Goal: Task Accomplishment & Management: Manage account settings

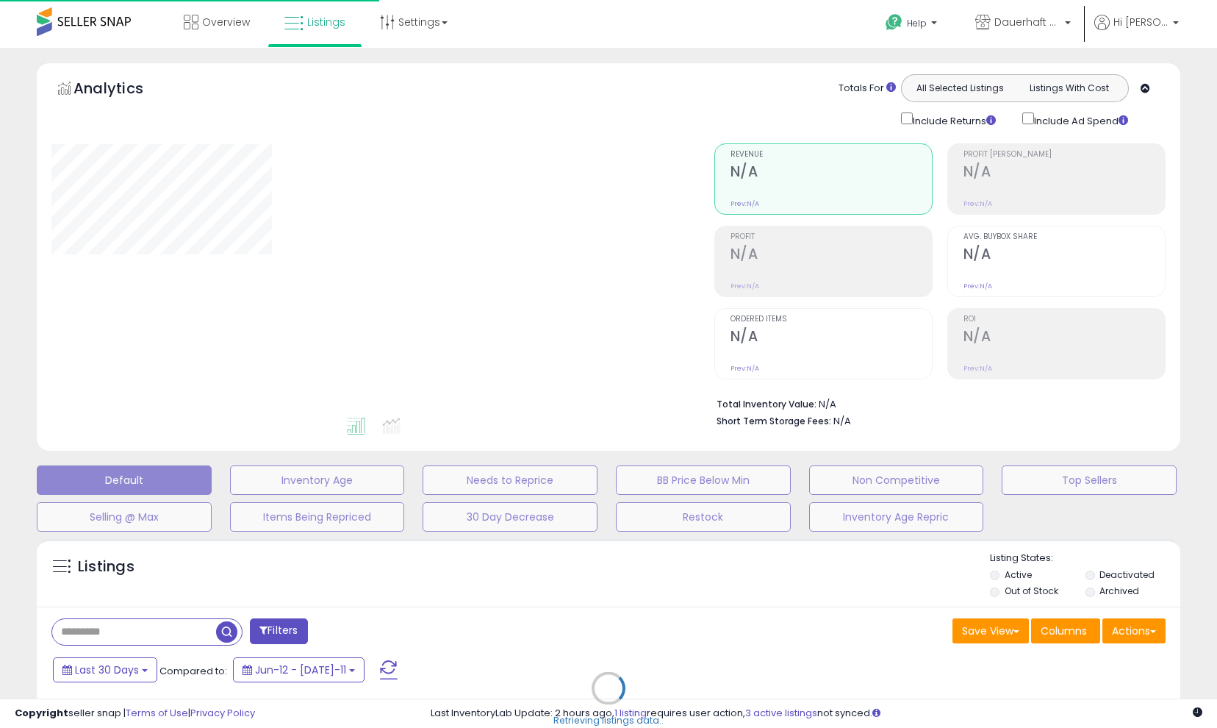
click at [470, 479] on div "Default Inventory Age Needs to Reprice BB Price Below Min Non Competitive Top S…" at bounding box center [608, 495] width 1181 height 74
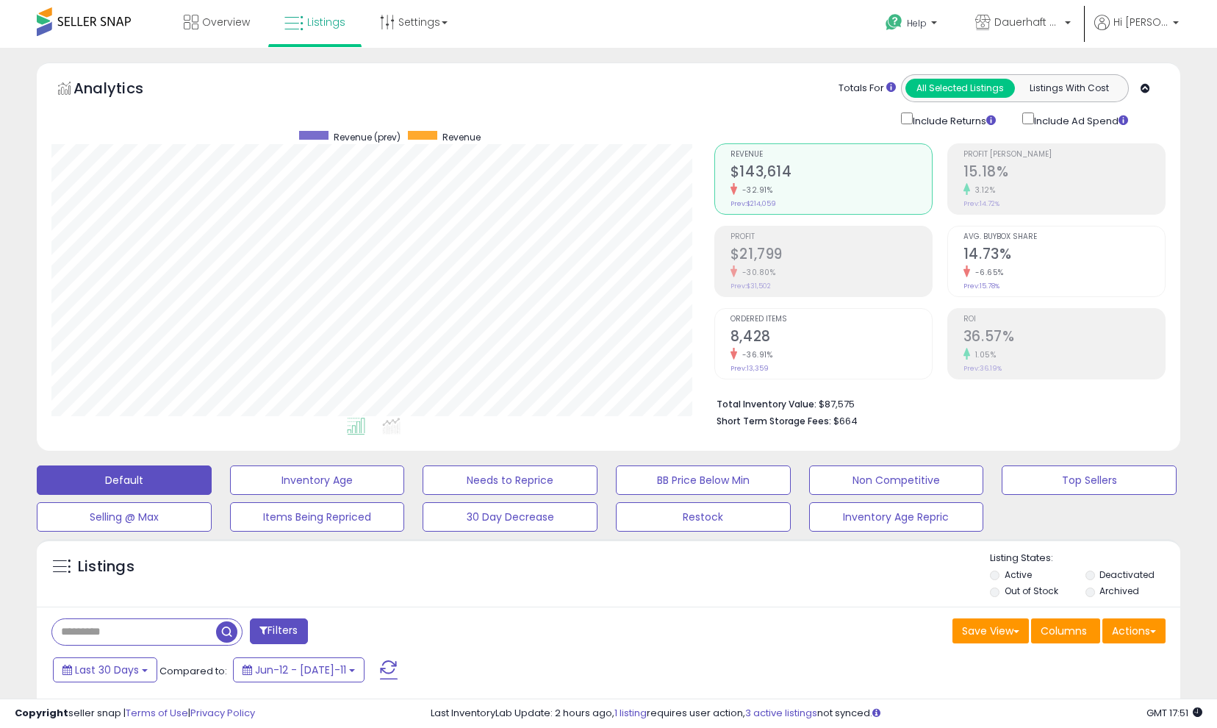
scroll to position [301, 663]
click at [405, 490] on button "Needs to Reprice" at bounding box center [317, 479] width 175 height 29
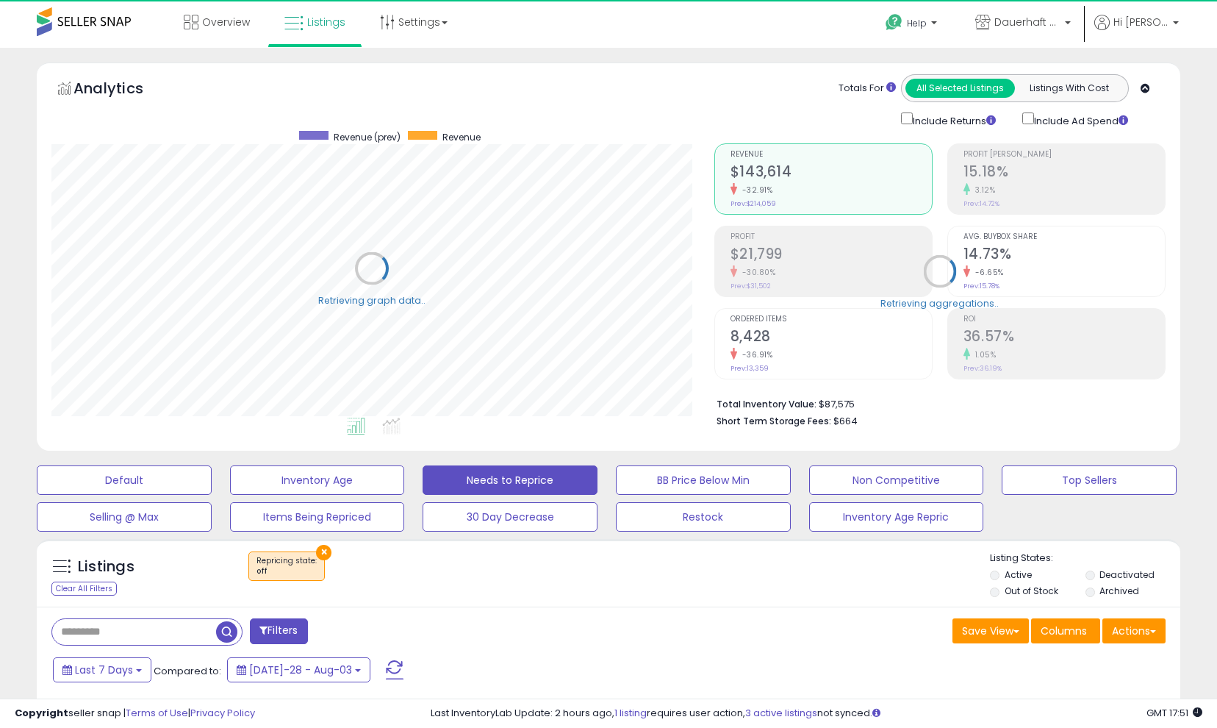
select select "**"
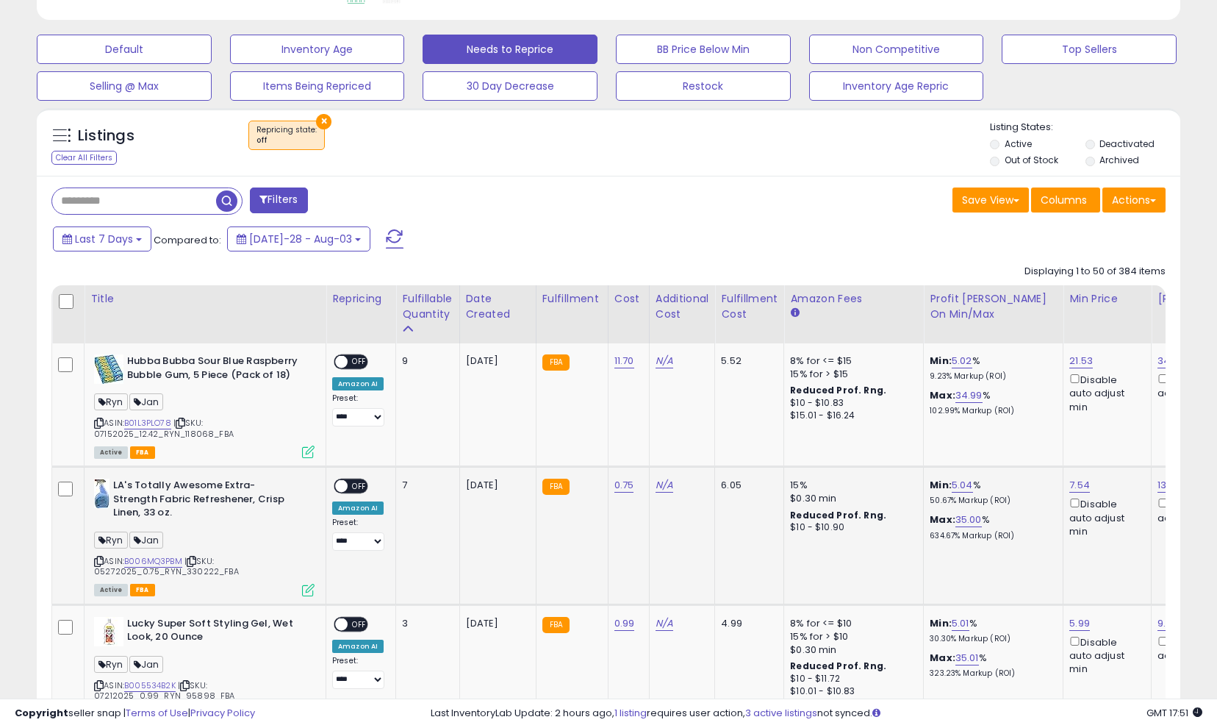
scroll to position [519, 0]
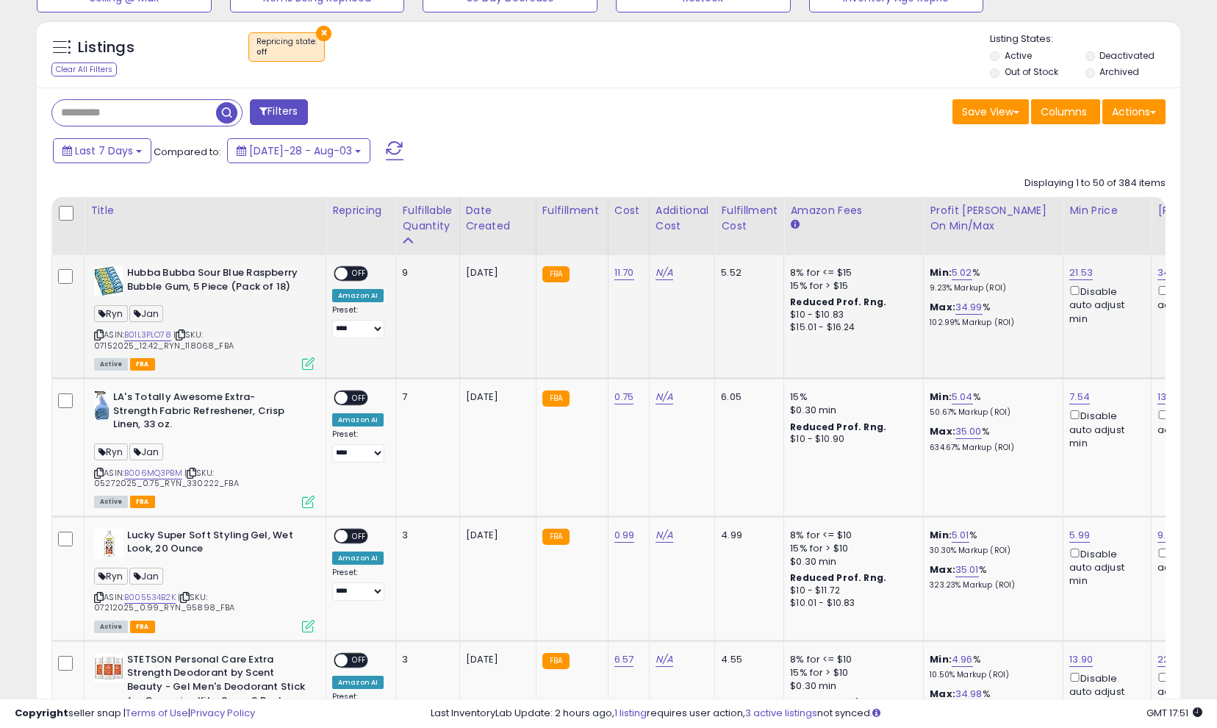
click at [364, 280] on span "OFF" at bounding box center [360, 274] width 24 height 12
click at [350, 404] on div "ON OFF" at bounding box center [335, 398] width 35 height 12
click at [364, 429] on div "**********" at bounding box center [358, 426] width 52 height 72
click at [359, 404] on span "OFF" at bounding box center [360, 398] width 24 height 12
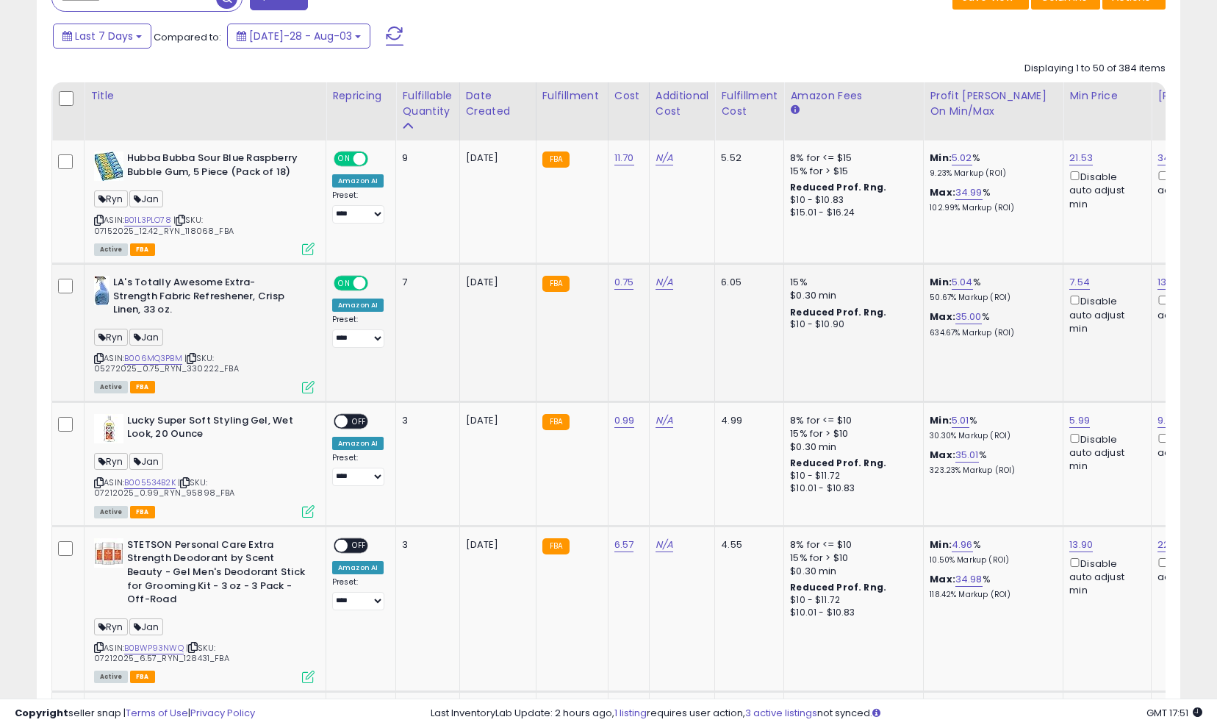
scroll to position [634, 0]
click at [355, 426] on span "OFF" at bounding box center [360, 420] width 24 height 12
click at [365, 551] on span "OFF" at bounding box center [360, 544] width 24 height 12
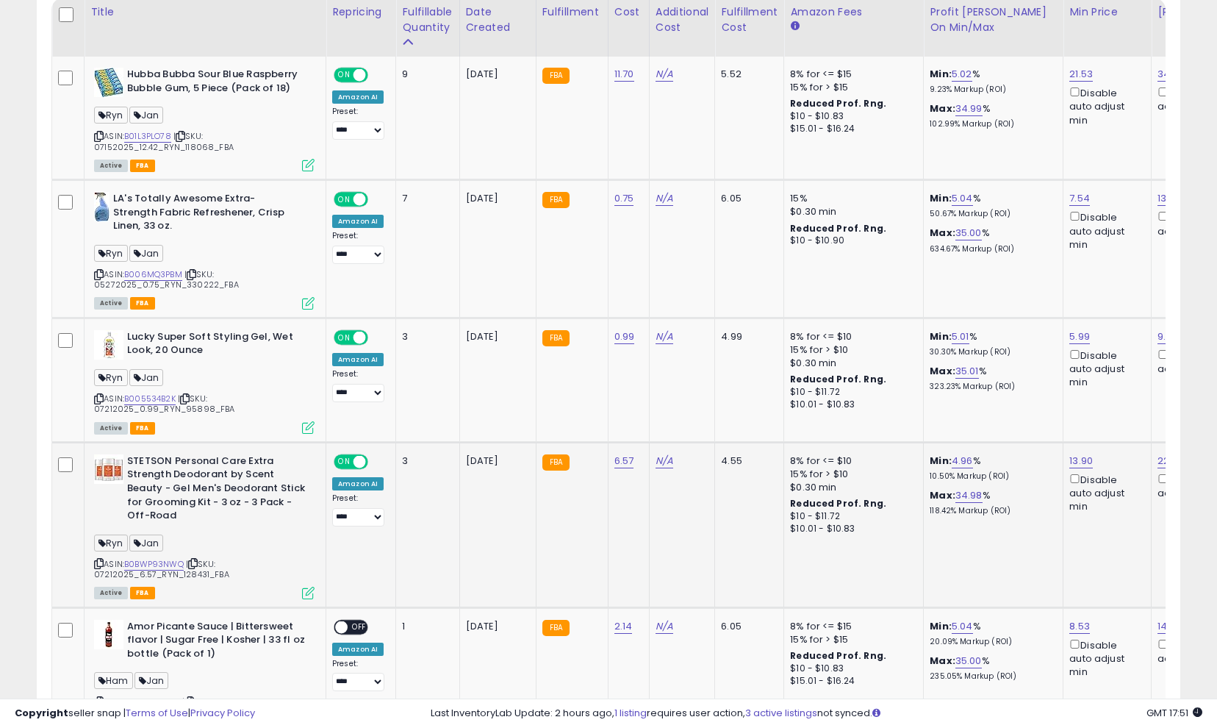
scroll to position [720, 0]
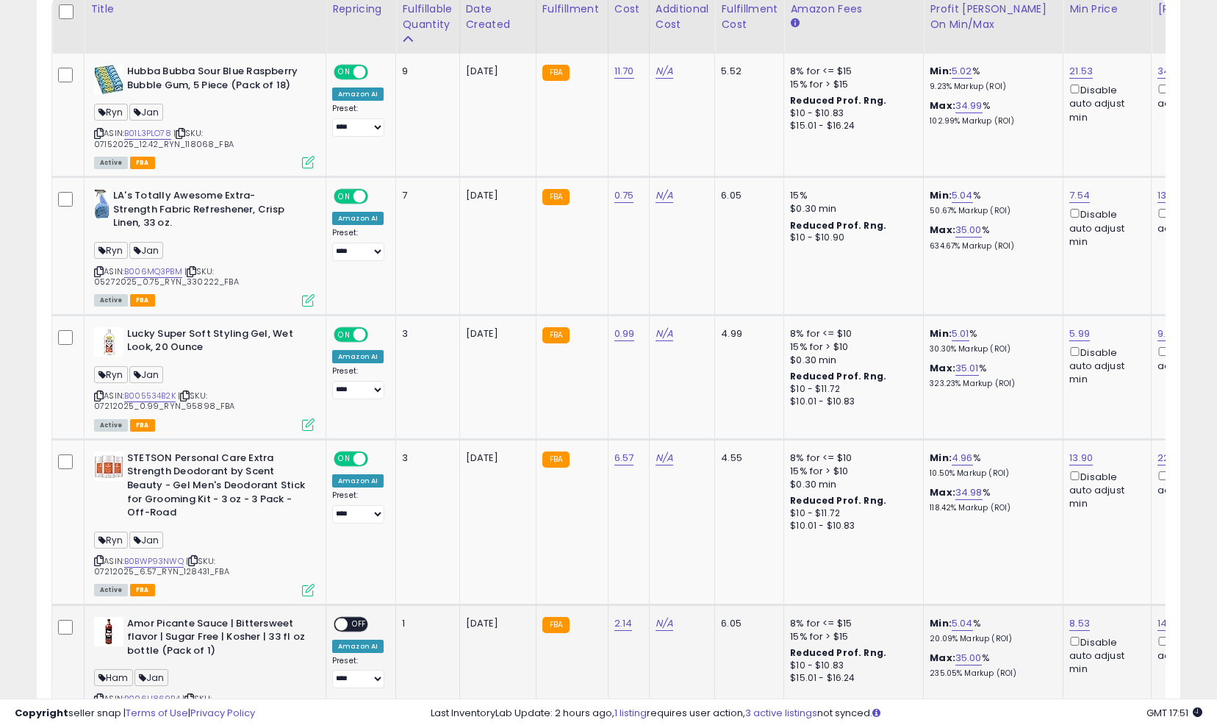
click at [360, 630] on span "OFF" at bounding box center [360, 624] width 24 height 12
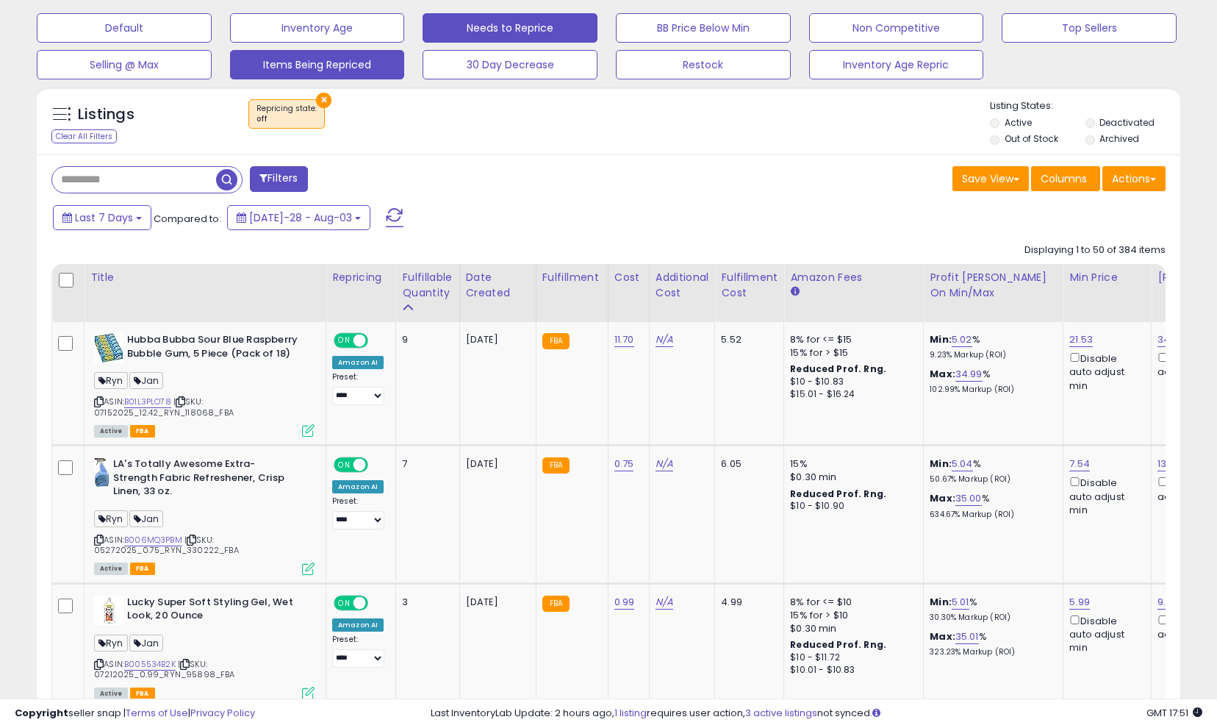
scroll to position [442, 0]
